Goal: Task Accomplishment & Management: Manage account settings

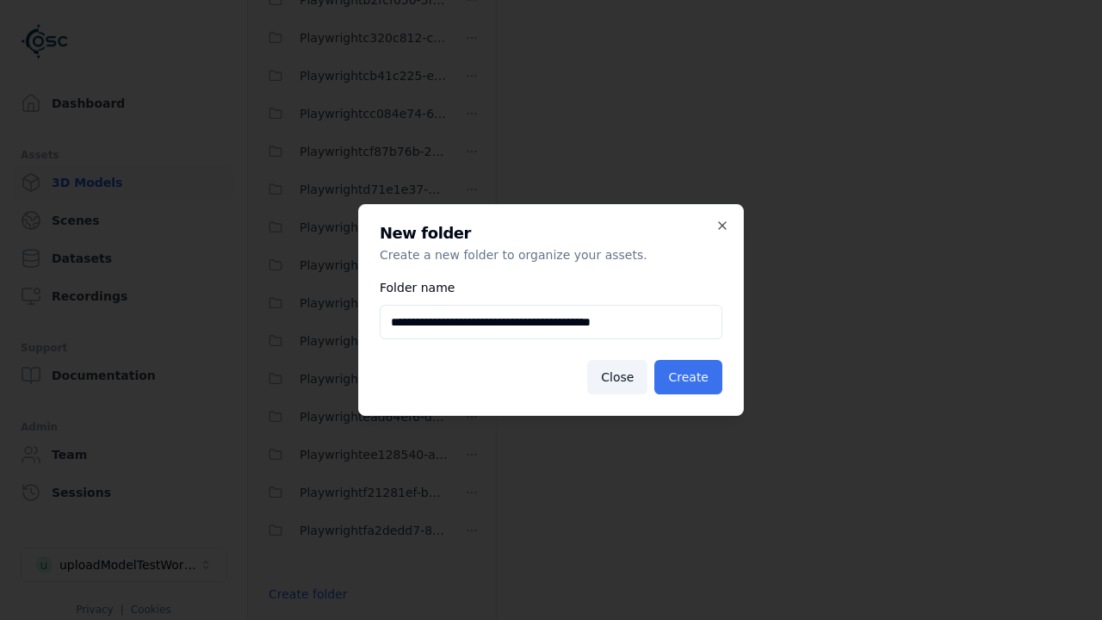
type input "**********"
click at [690, 377] on button "Create" at bounding box center [688, 377] width 68 height 34
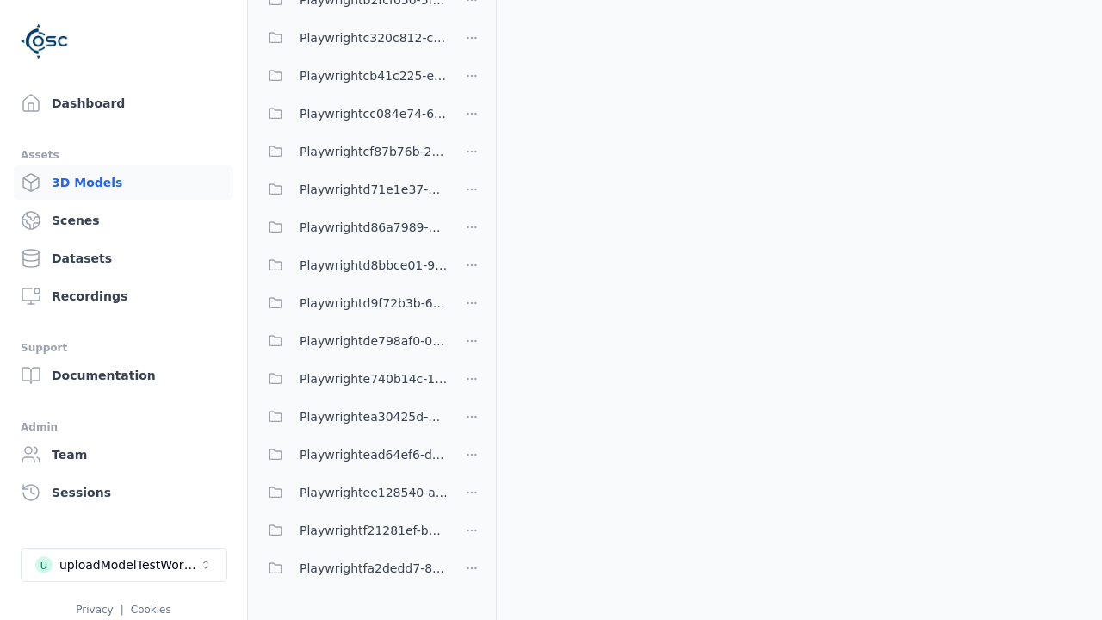
click at [353, 416] on span "Playwrightea30425d-b1b7-4171-9a37-24076da37e40" at bounding box center [374, 416] width 148 height 21
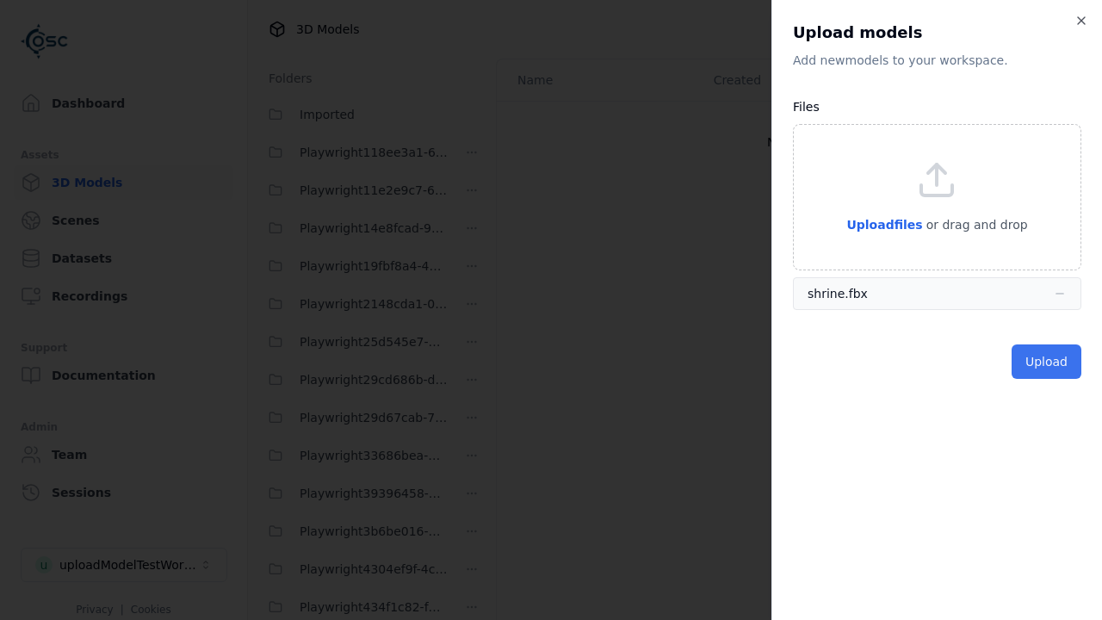
click at [1048, 361] on button "Upload" at bounding box center [1046, 361] width 70 height 34
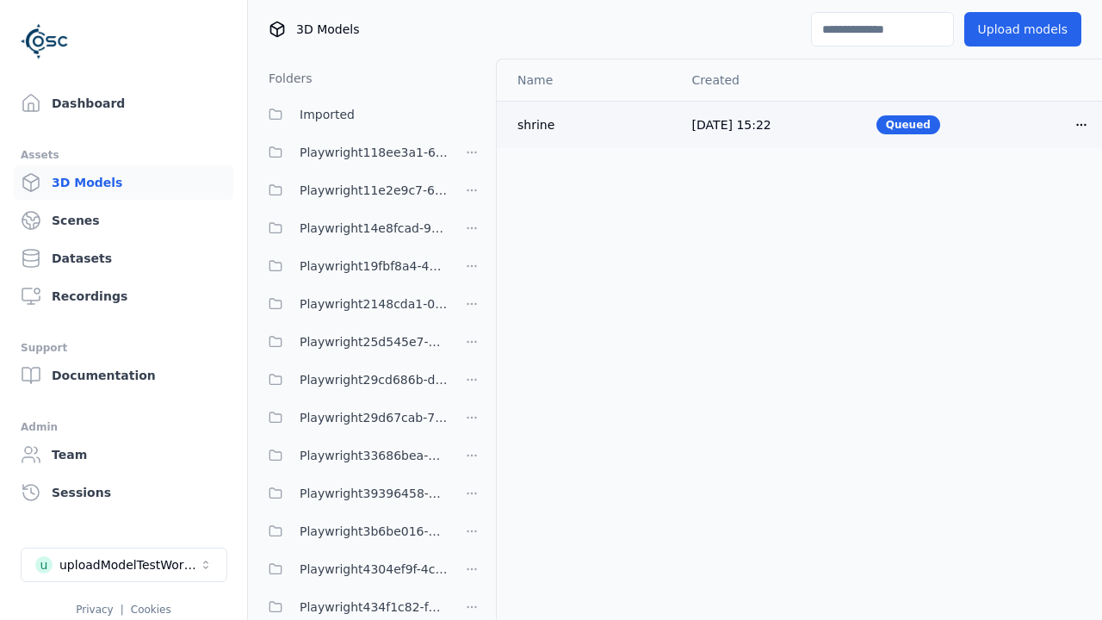
click at [1052, 124] on html "Support Dashboard Assets 3D Models Scenes Datasets Recordings Support Documenta…" at bounding box center [551, 310] width 1102 height 620
click at [1014, 189] on div "Delete" at bounding box center [1014, 190] width 102 height 28
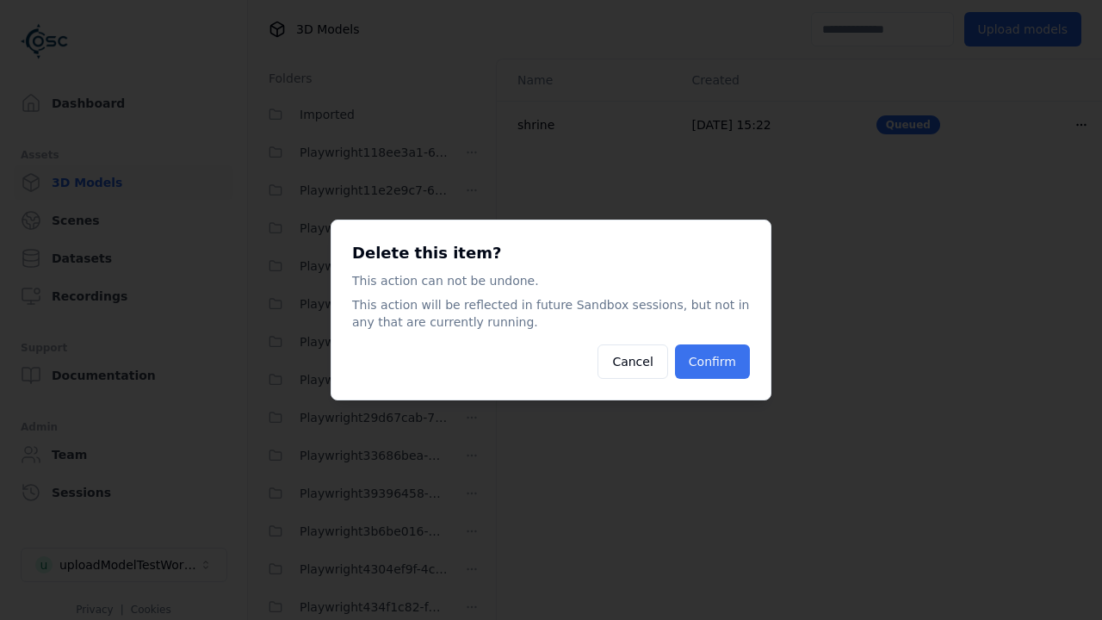
click at [714, 362] on button "Confirm" at bounding box center [712, 361] width 75 height 34
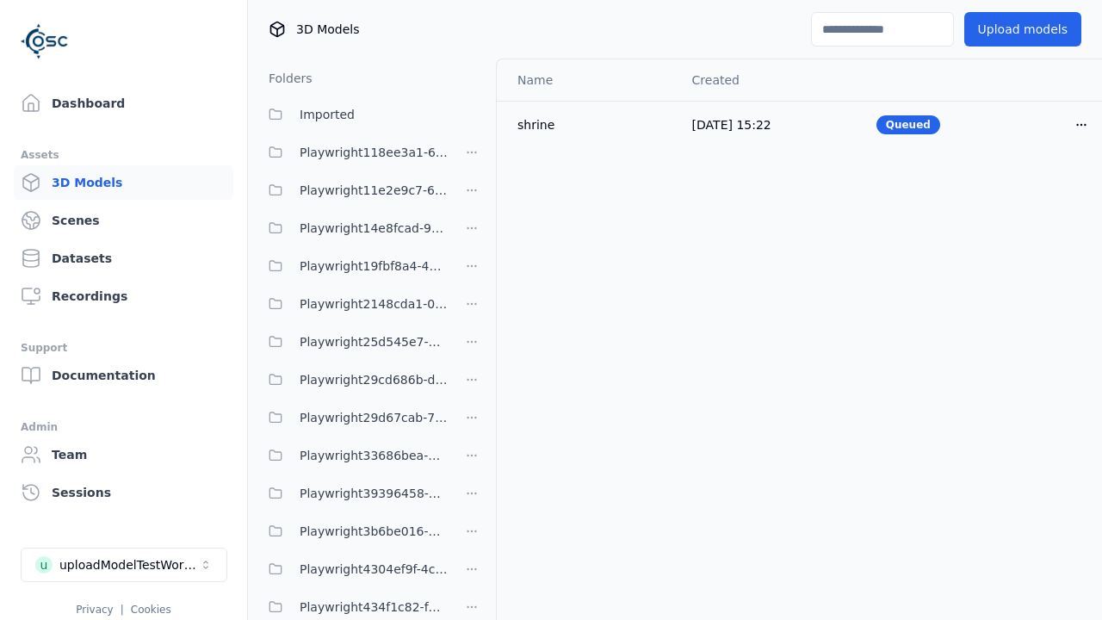
click at [472, 316] on html "Support Dashboard Assets 3D Models Scenes Datasets Recordings Support Documenta…" at bounding box center [551, 310] width 1102 height 620
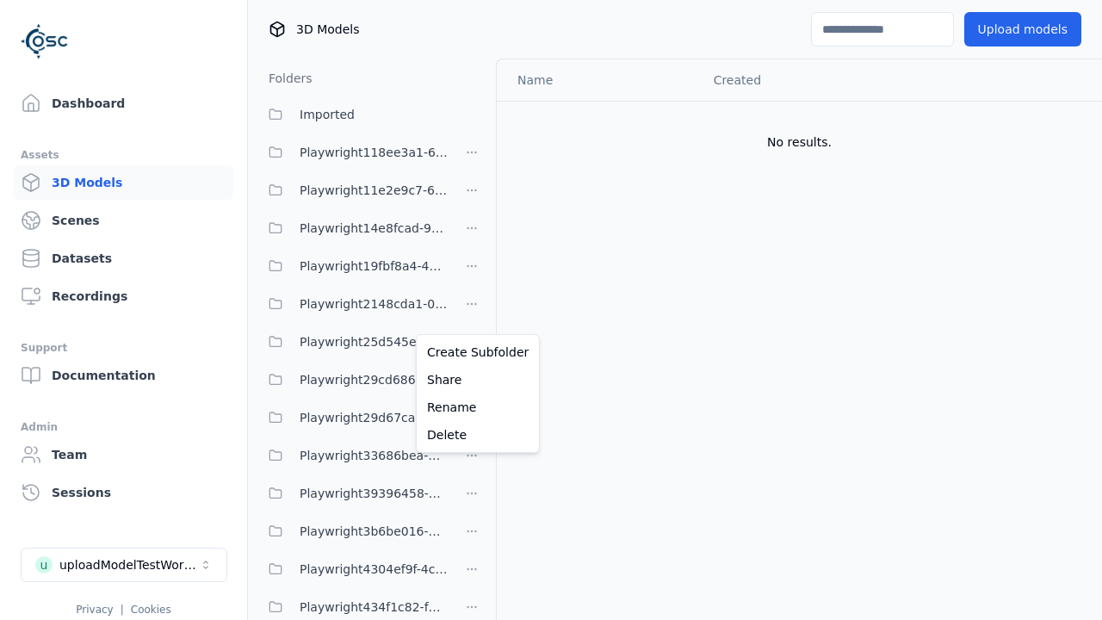
scroll to position [1767, 0]
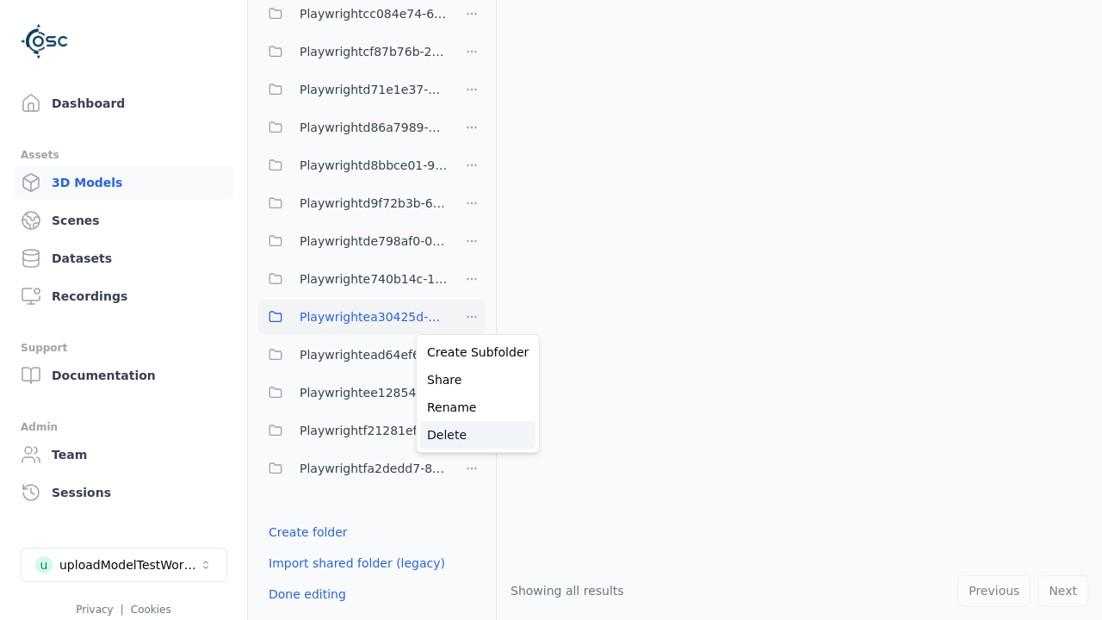
click at [471, 434] on div "Delete" at bounding box center [477, 435] width 115 height 28
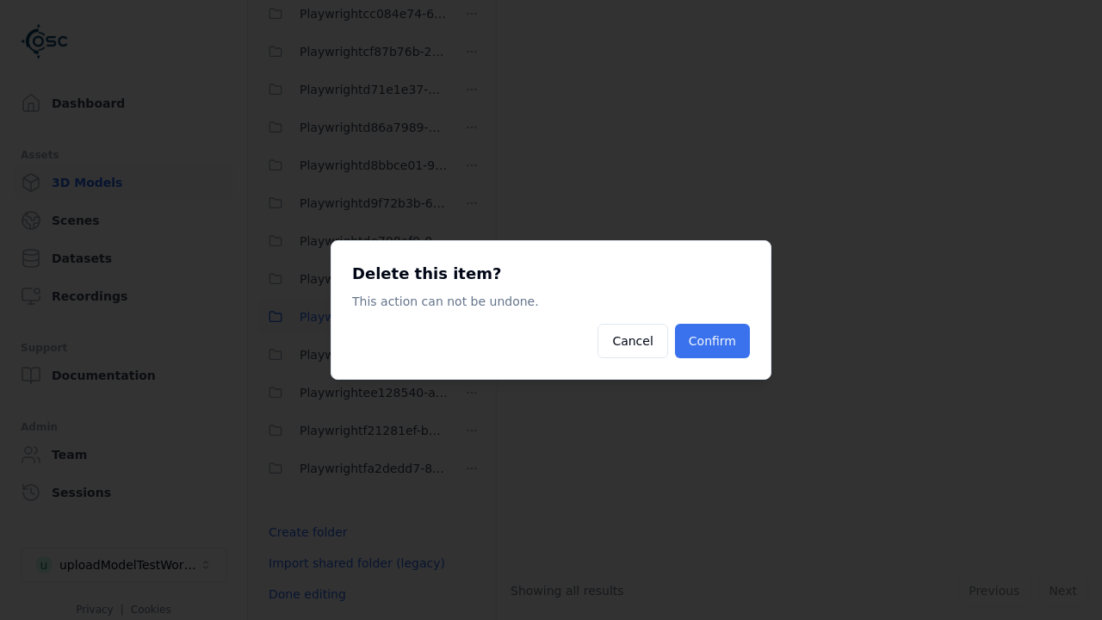
click at [714, 341] on button "Confirm" at bounding box center [712, 341] width 75 height 34
